Goal: Navigation & Orientation: Find specific page/section

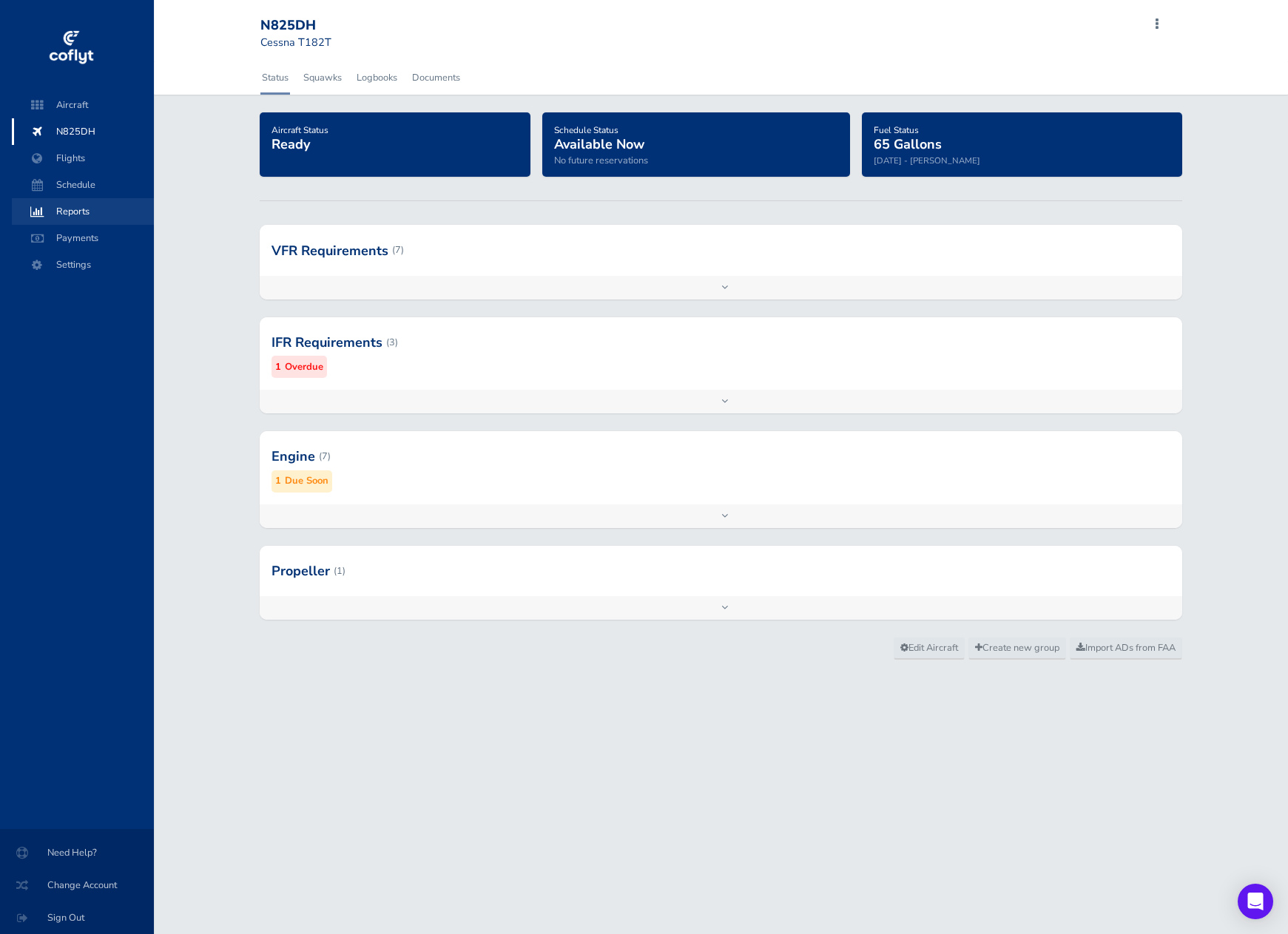
click at [89, 211] on span "Reports" at bounding box center [82, 210] width 112 height 26
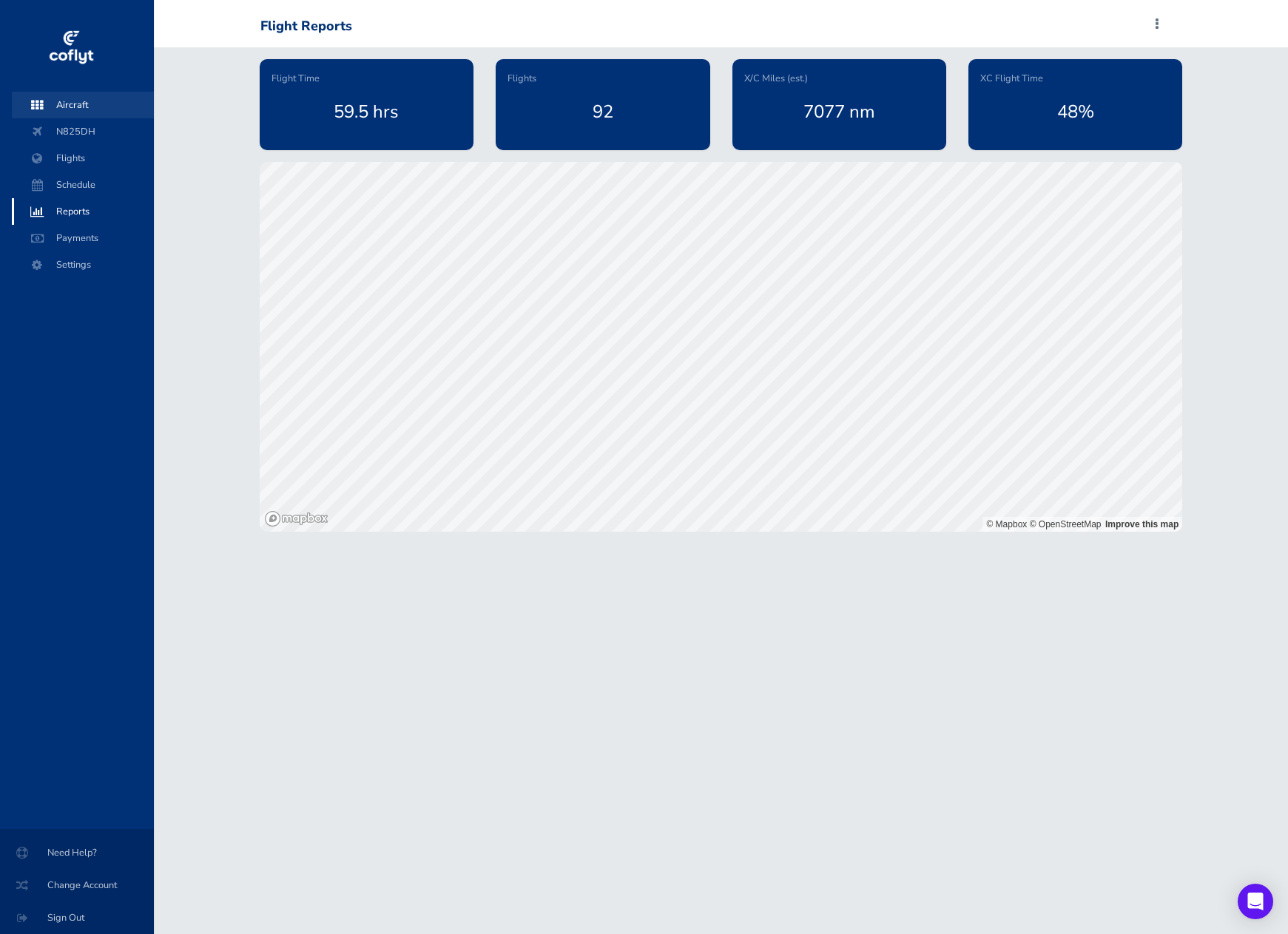
click at [100, 100] on span "Aircraft" at bounding box center [82, 105] width 112 height 26
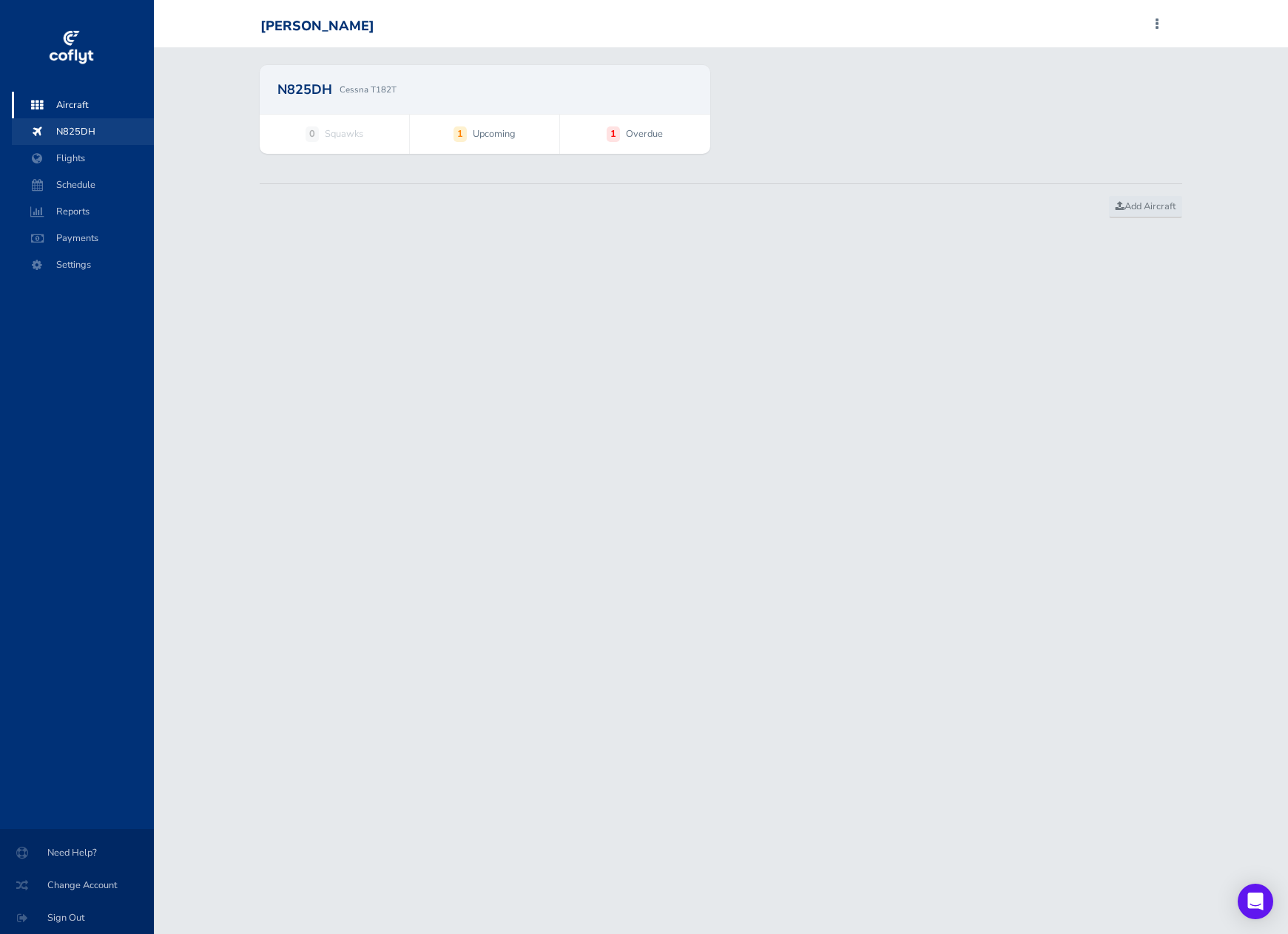
click at [62, 131] on span "N825DH" at bounding box center [82, 131] width 112 height 26
